Goal: Check status: Check status

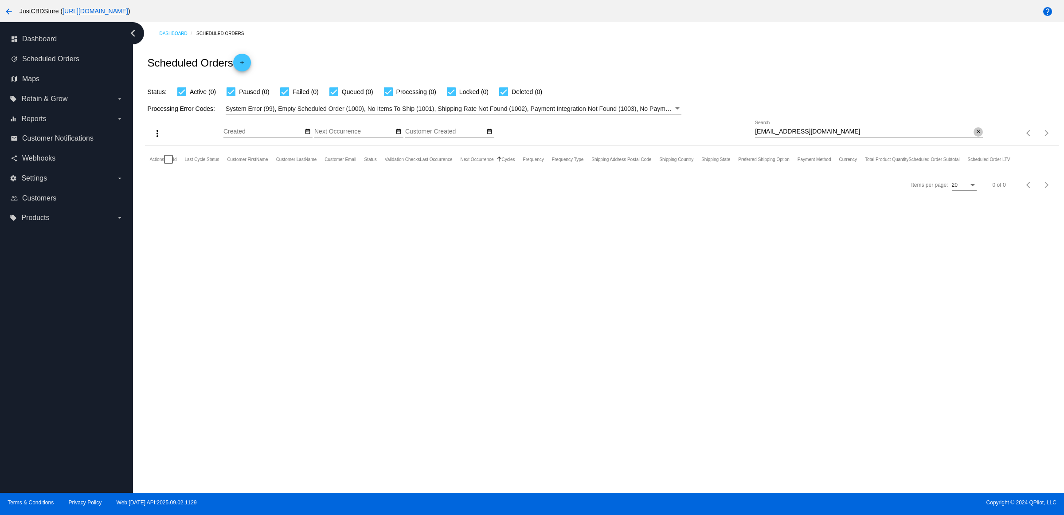
click at [975, 135] on mat-icon "close" at bounding box center [978, 131] width 6 height 7
click at [973, 135] on input "Search" at bounding box center [869, 131] width 228 height 7
paste input "9127 BRIAR FOREST DR"
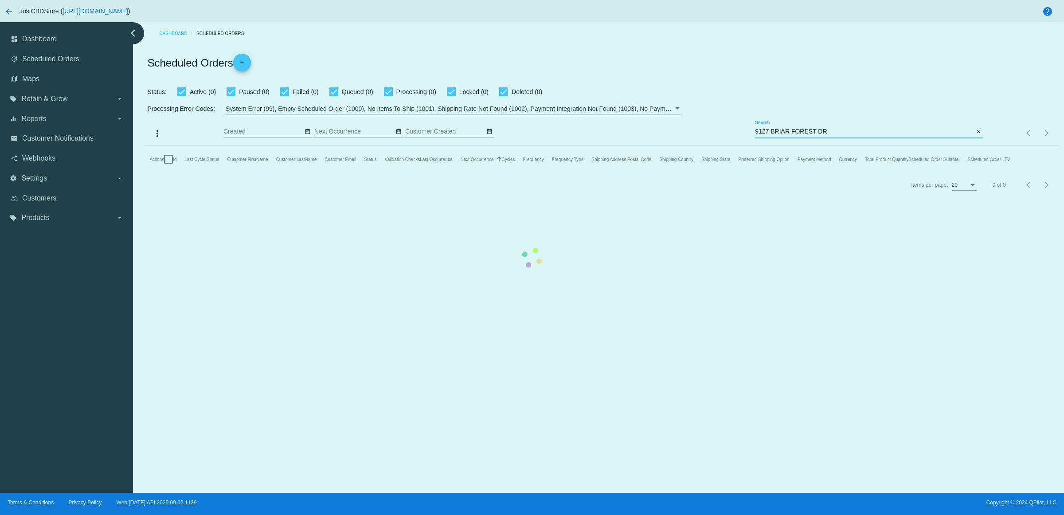
type input "9127 BRIAR FOREST DR"
click at [974, 146] on mat-table "Actions Id Last Cycle Status Customer FirstName Customer LastName Customer Emai…" at bounding box center [602, 159] width 914 height 27
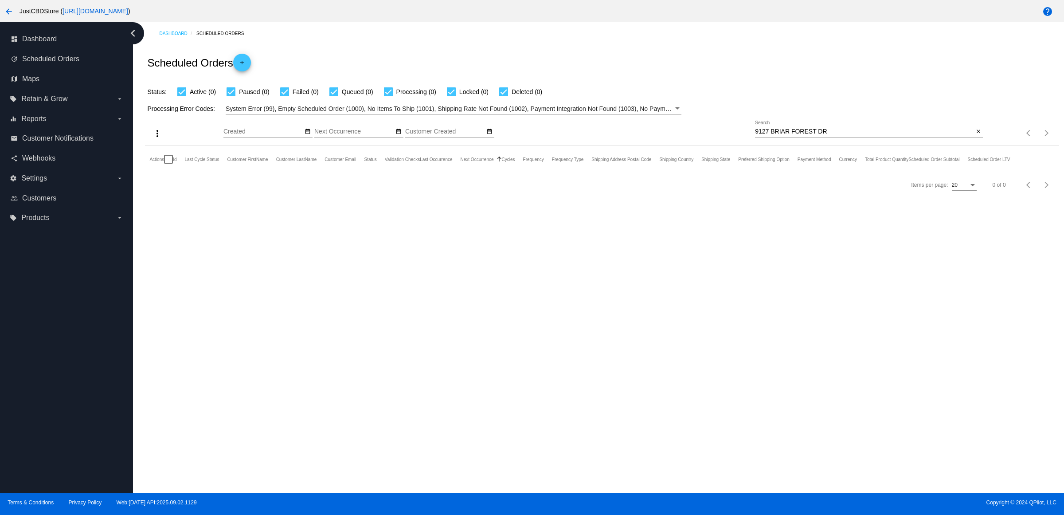
click at [976, 135] on mat-icon "close" at bounding box center [978, 131] width 6 height 7
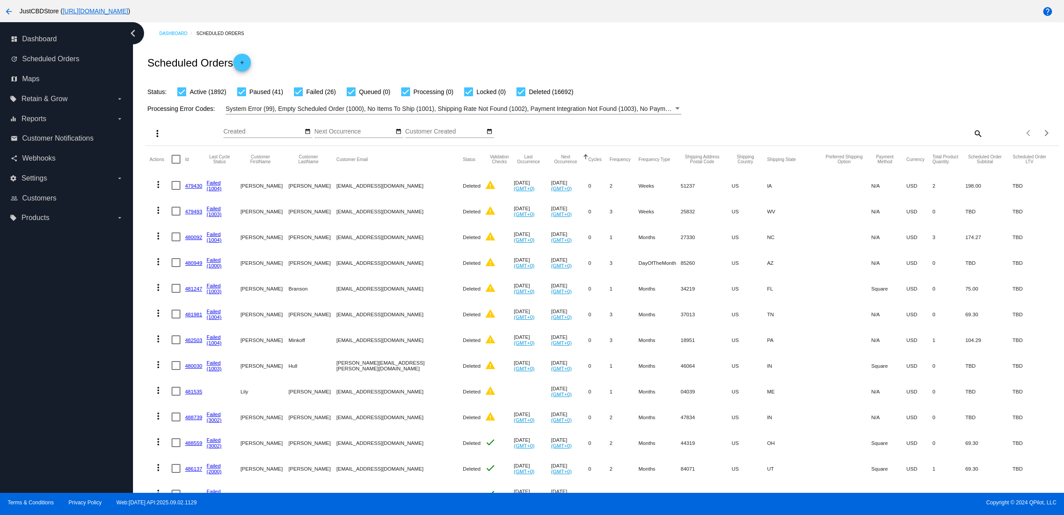
click at [983, 145] on div "Items per page: 20 1 - 20 of 18651" at bounding box center [1021, 133] width 76 height 25
click at [972, 140] on mat-icon "search" at bounding box center [977, 133] width 11 height 14
click at [965, 135] on input "Search" at bounding box center [869, 131] width 228 height 7
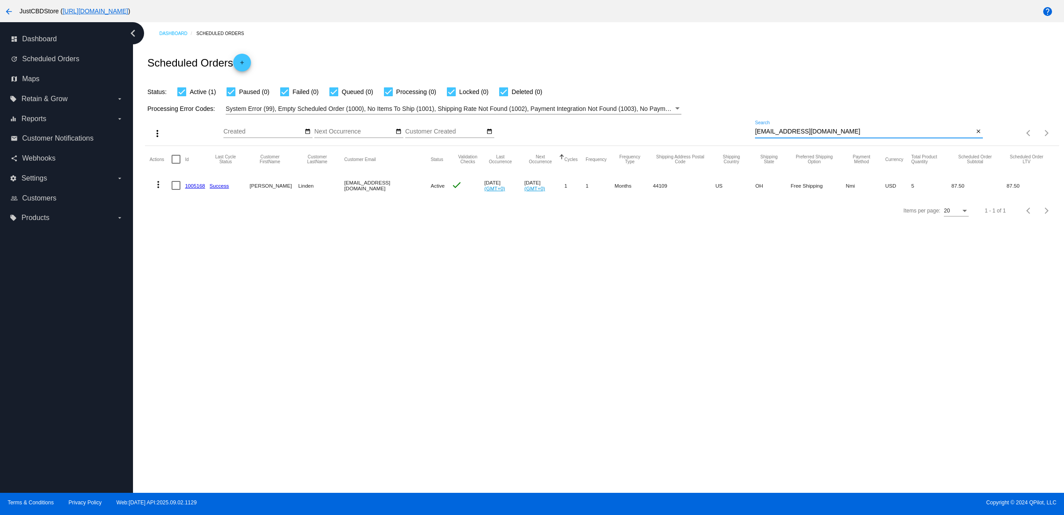
type input "[EMAIL_ADDRESS][DOMAIN_NAME]"
click at [197, 188] on link "1005168" at bounding box center [195, 186] width 20 height 6
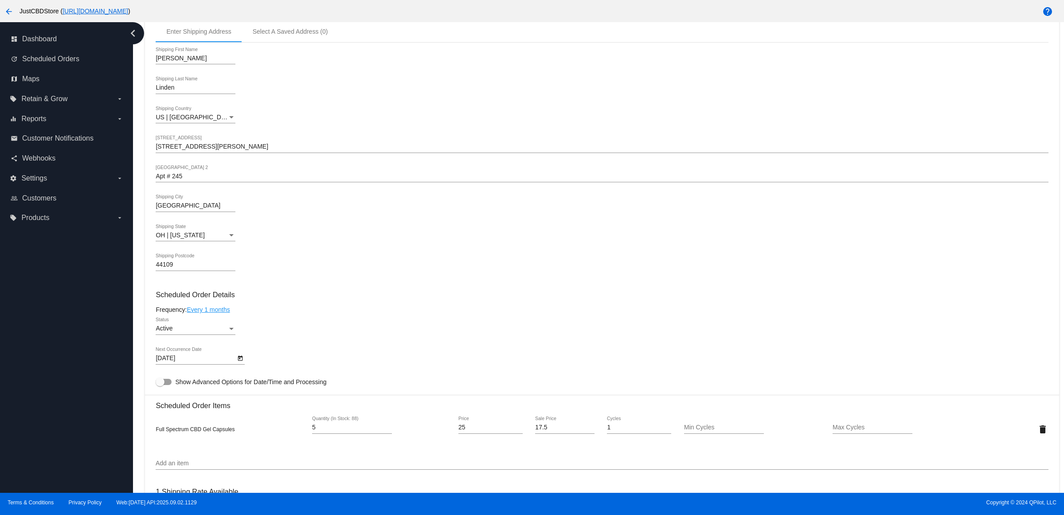
scroll to position [499, 0]
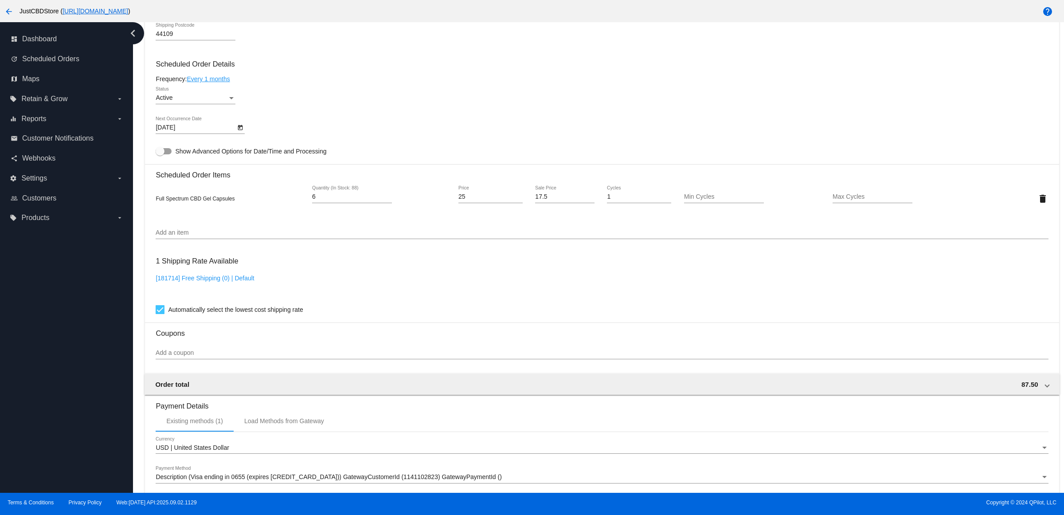
type input "6"
click at [391, 200] on input "6" at bounding box center [352, 196] width 80 height 7
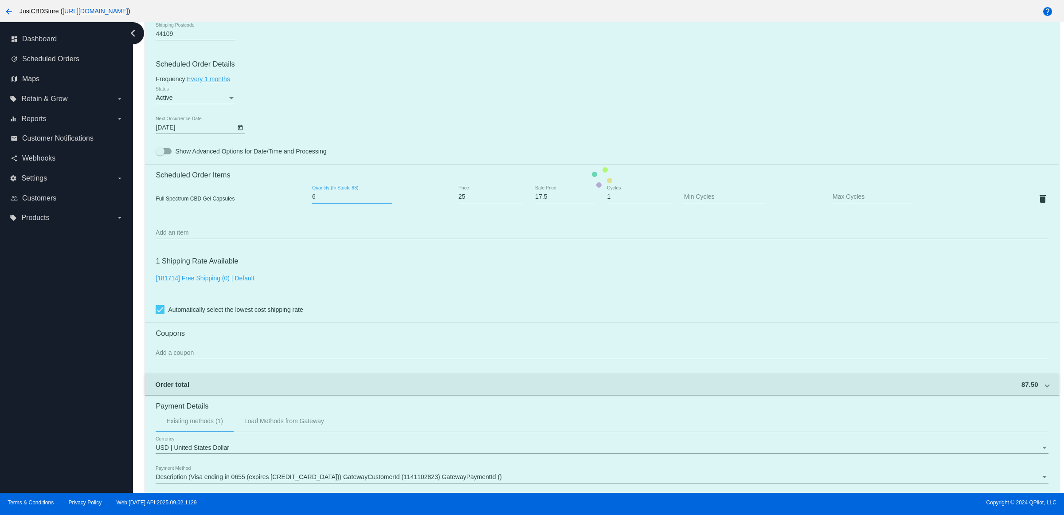
click at [422, 239] on mat-card "Customer 6858774: [PERSON_NAME] [EMAIL_ADDRESS][DOMAIN_NAME] Customer Shipping …" at bounding box center [602, 177] width 914 height 887
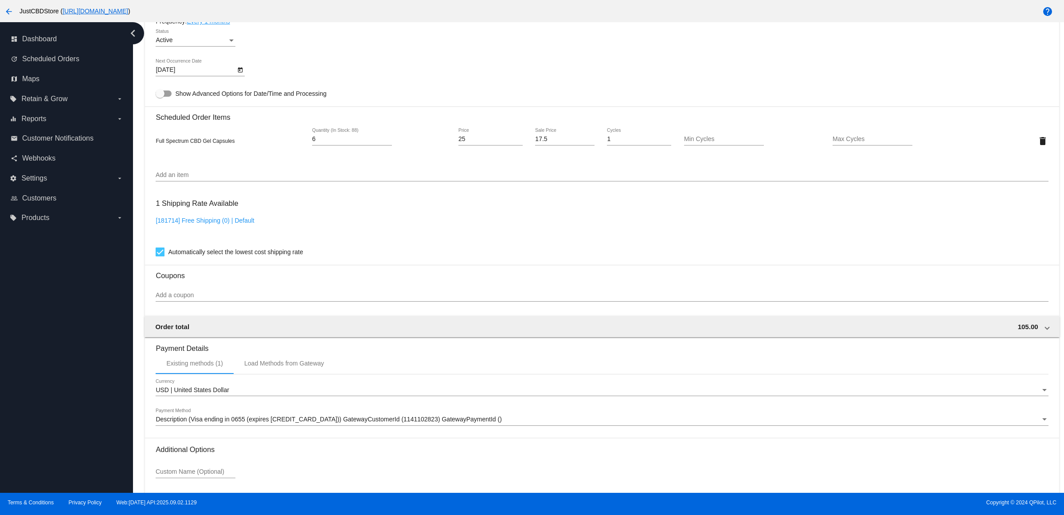
scroll to position [637, 0]
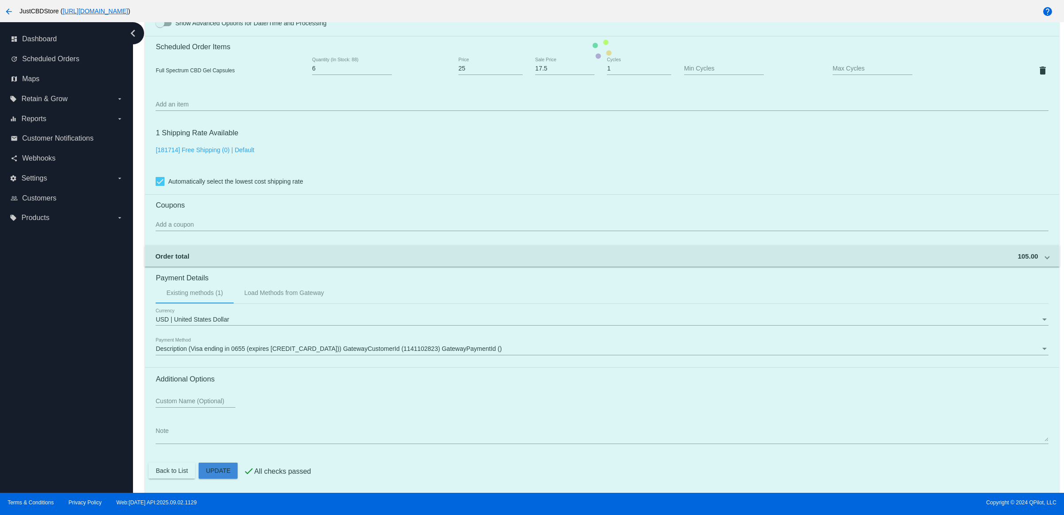
click at [230, 473] on mat-card "Customer 6858774: [PERSON_NAME] [EMAIL_ADDRESS][DOMAIN_NAME] Customer Shipping …" at bounding box center [602, 49] width 914 height 887
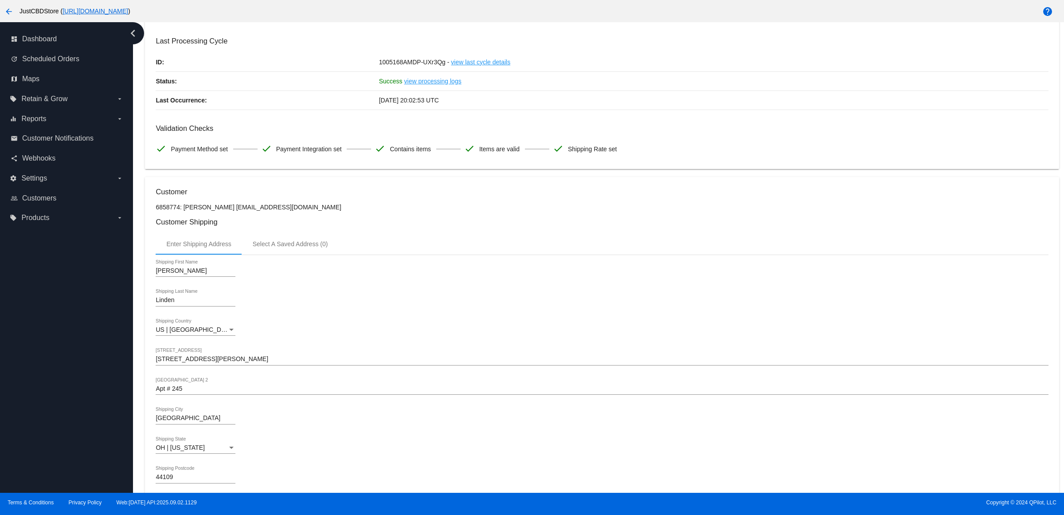
scroll to position [55, 0]
